Goal: Check status

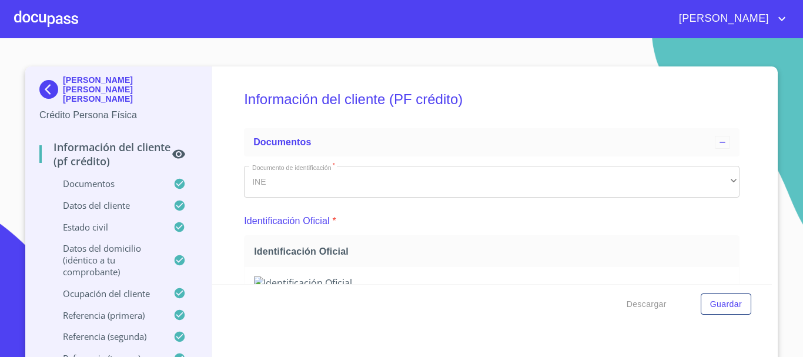
scroll to position [3176, 0]
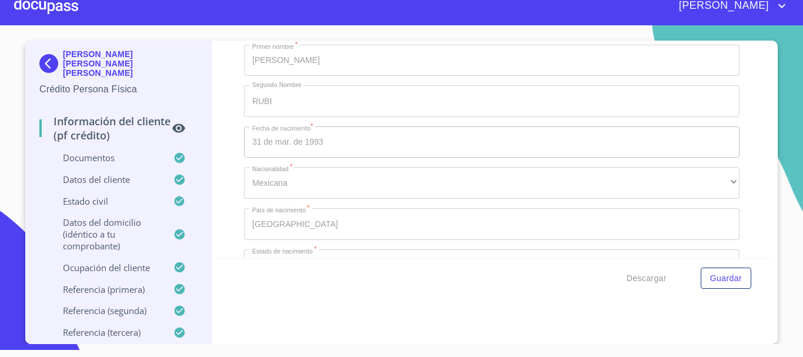
click at [36, 9] on div at bounding box center [46, 6] width 64 height 38
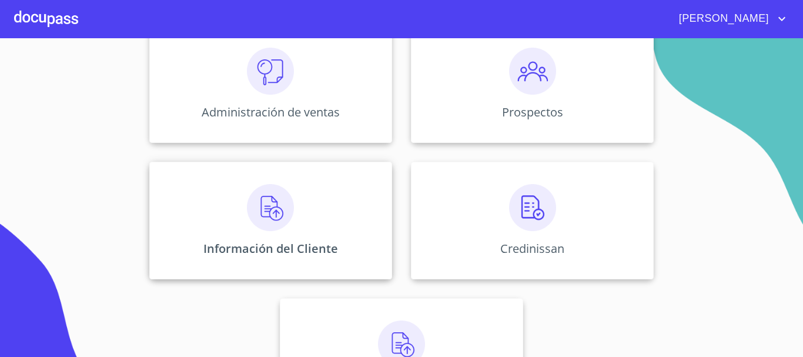
scroll to position [176, 0]
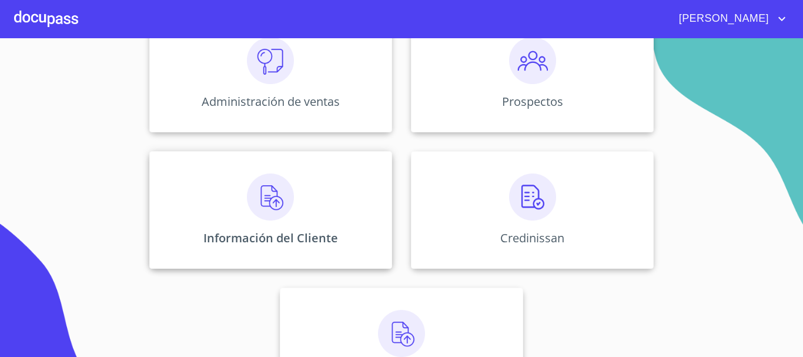
click at [252, 195] on img at bounding box center [270, 196] width 47 height 47
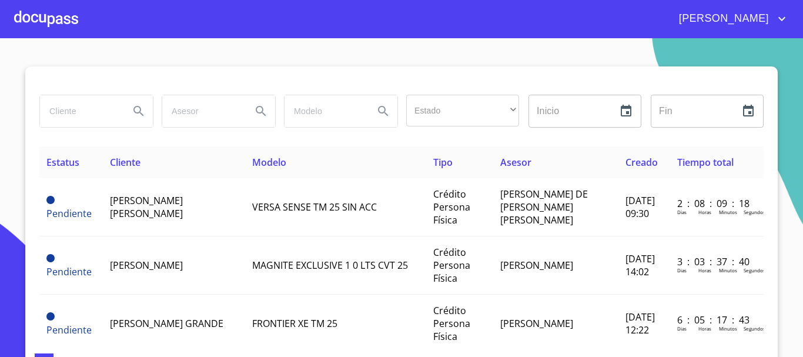
click at [85, 112] on input "search" at bounding box center [80, 111] width 80 height 32
type input "[PERSON_NAME] [PERSON_NAME]"
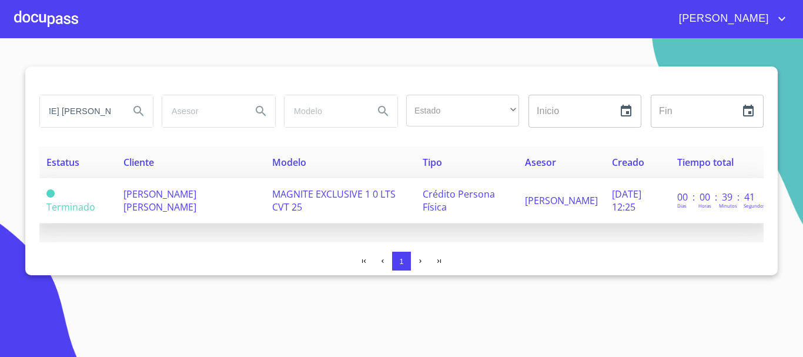
click at [163, 201] on span "[PERSON_NAME] [PERSON_NAME]" at bounding box center [160, 201] width 73 height 26
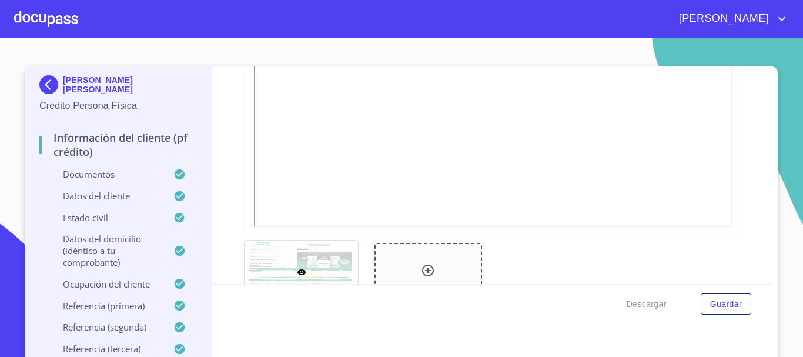
scroll to position [552, 0]
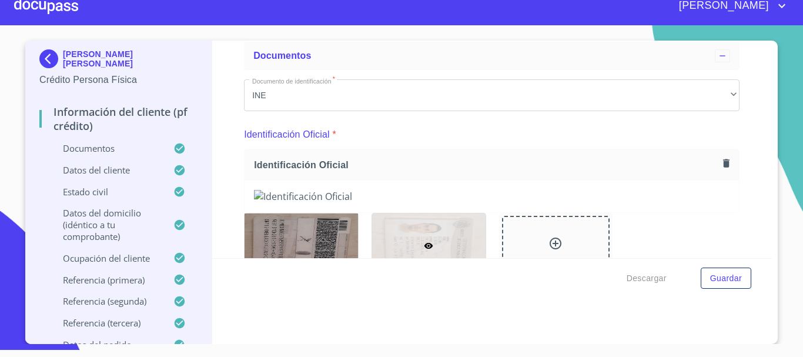
scroll to position [0, 0]
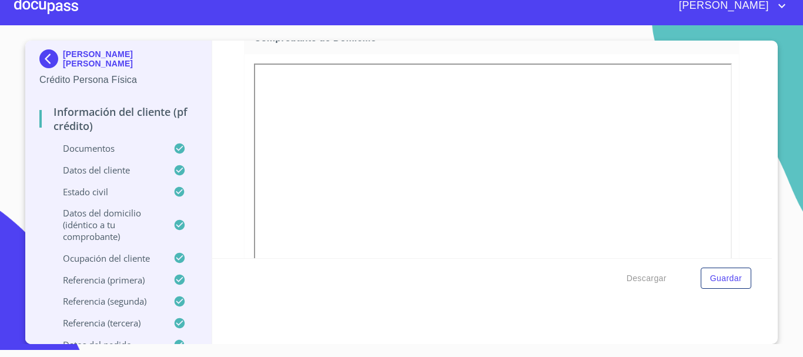
scroll to position [376, 0]
